Goal: Find specific fact: Find specific fact

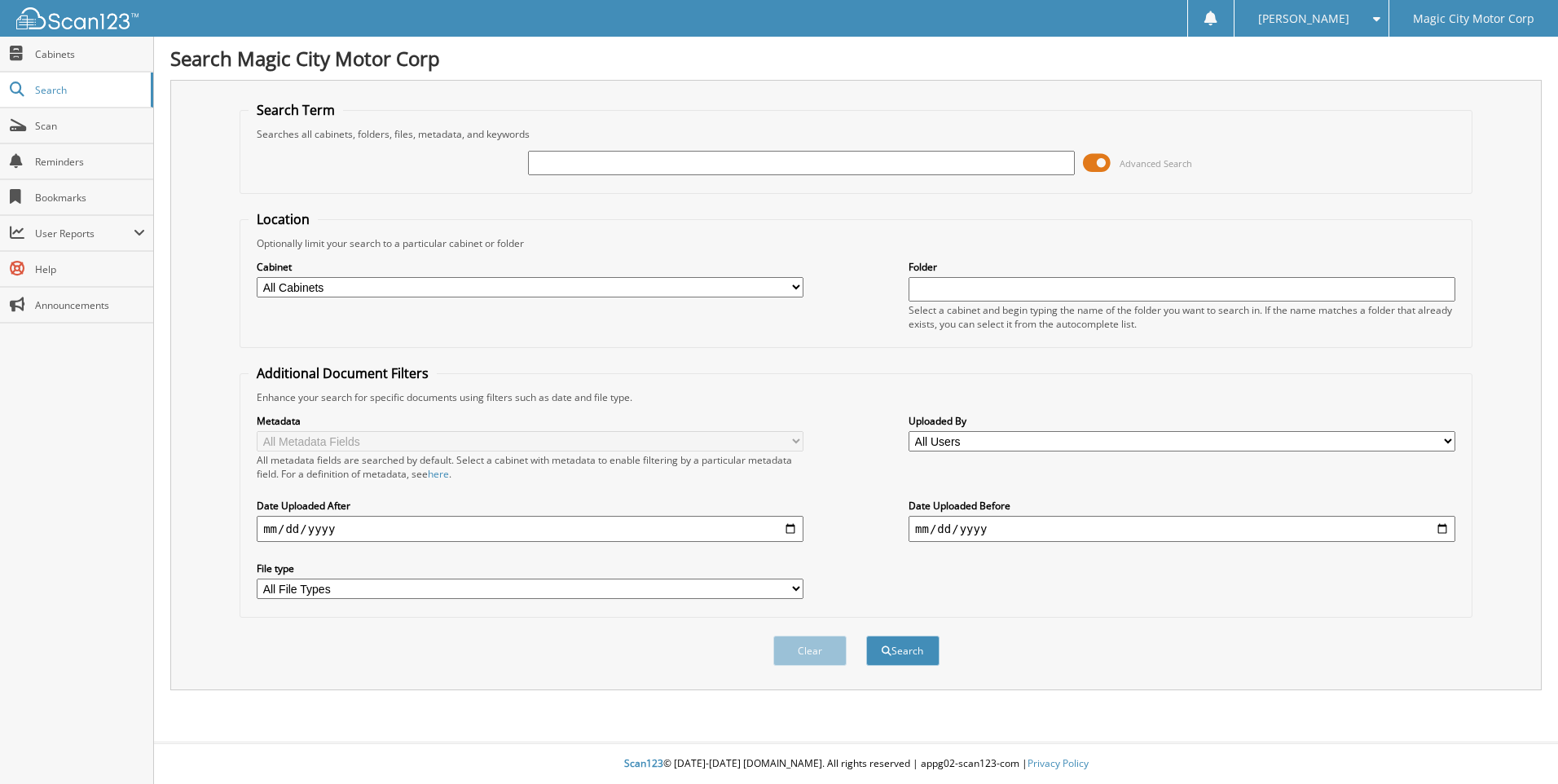
click at [540, 161] on input "text" at bounding box center [801, 162] width 547 height 24
type input "P12324"
click at [866, 635] on button "Search" at bounding box center [902, 650] width 73 height 30
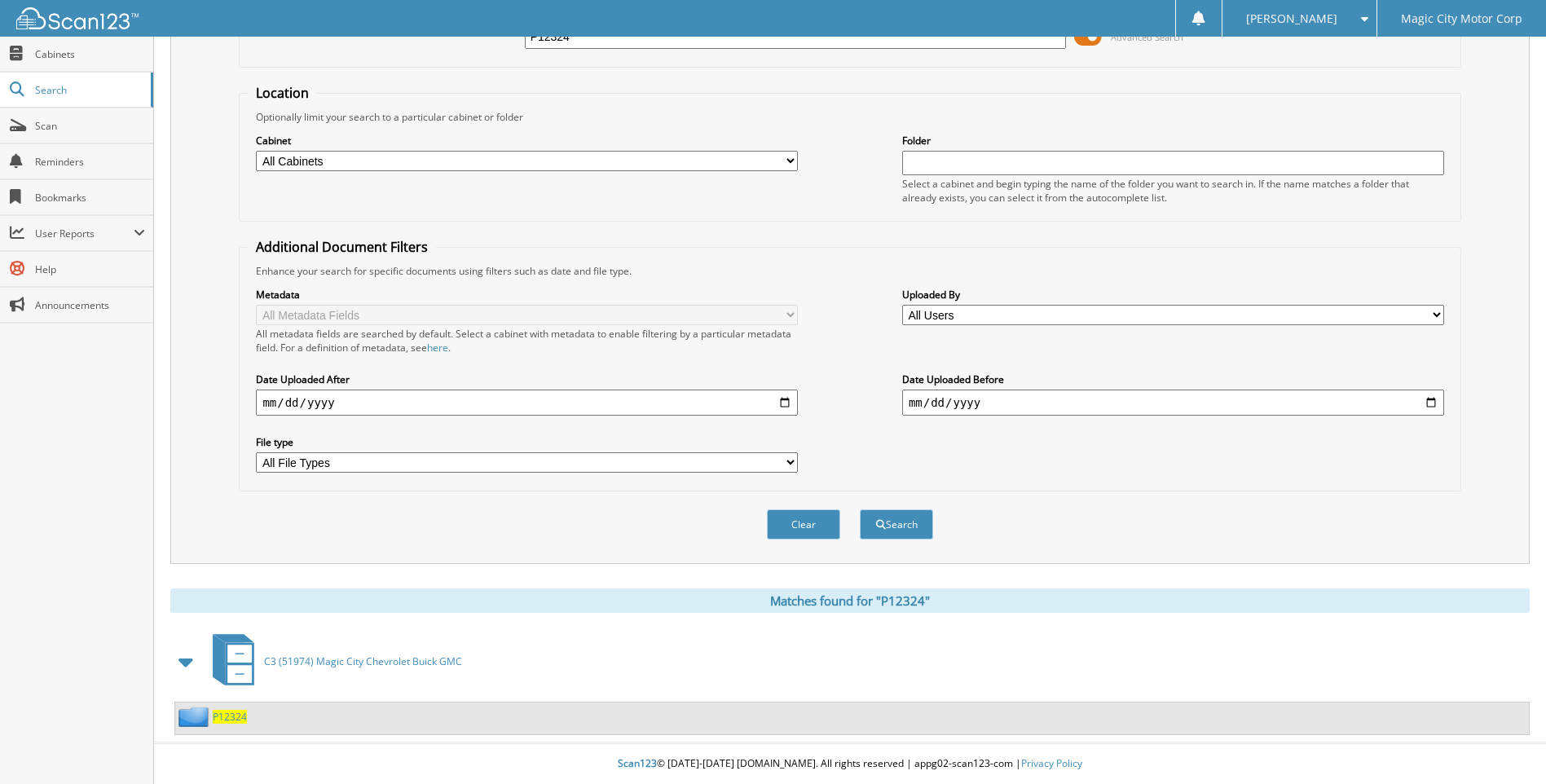
scroll to position [127, 0]
click at [235, 720] on span "P12324" at bounding box center [230, 716] width 34 height 14
